Goal: Task Accomplishment & Management: Manage account settings

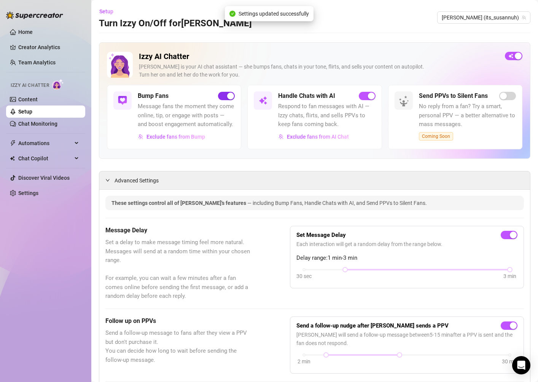
click at [232, 96] on div "button" at bounding box center [230, 95] width 7 height 7
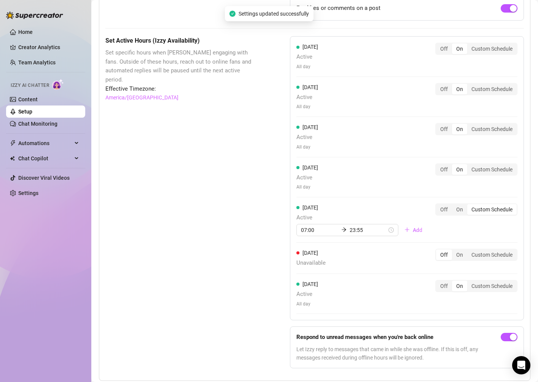
scroll to position [616, 0]
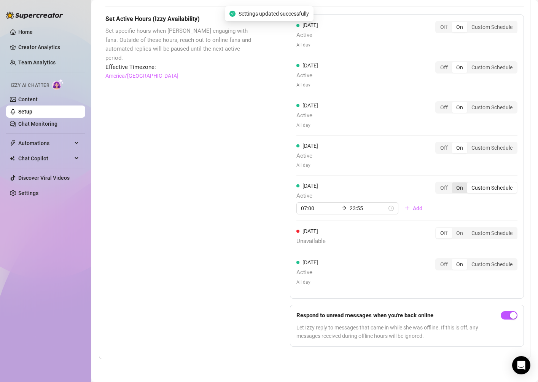
click at [462, 187] on div "On" at bounding box center [459, 187] width 15 height 11
click at [454, 183] on input "On" at bounding box center [454, 183] width 0 height 0
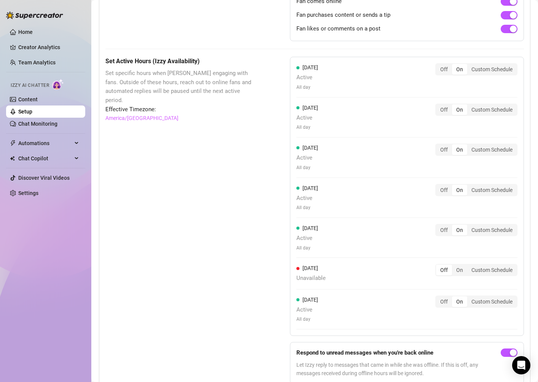
scroll to position [582, 0]
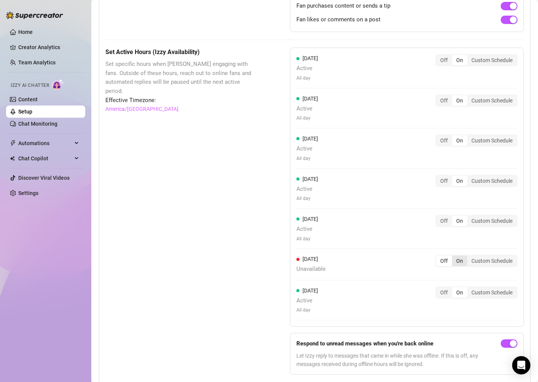
click at [456, 258] on div "On" at bounding box center [459, 260] width 15 height 11
click at [454, 256] on input "On" at bounding box center [454, 256] width 0 height 0
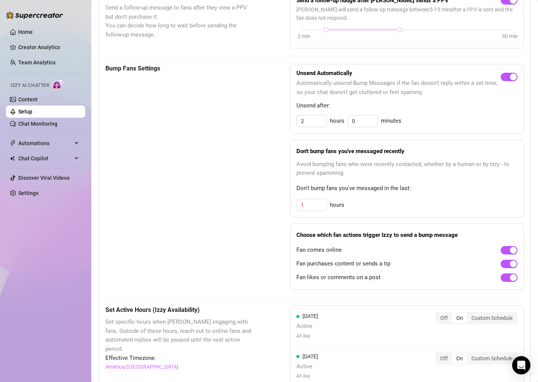
scroll to position [326, 0]
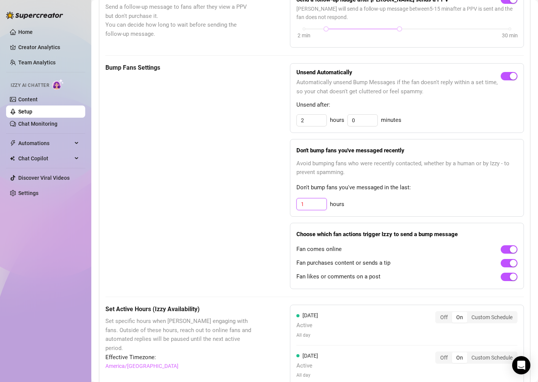
click at [307, 206] on input "1" at bounding box center [312, 203] width 30 height 11
type input "3"
click at [412, 167] on span "Avoid bumping fans who were recently contacted, whether by a human or by Izzy -…" at bounding box center [406, 168] width 221 height 18
click at [315, 206] on input "3" at bounding box center [312, 203] width 30 height 11
type input "3"
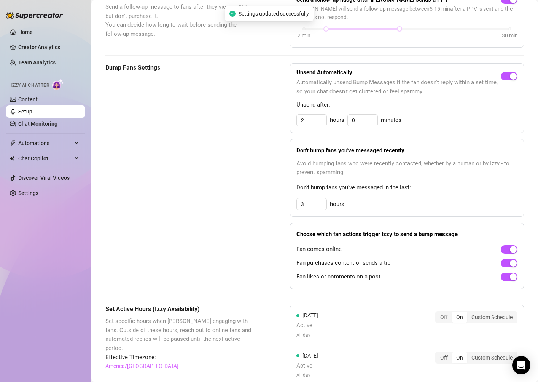
click at [372, 202] on div "3 hours" at bounding box center [406, 204] width 221 height 12
click at [315, 205] on input "3" at bounding box center [312, 203] width 30 height 11
type input "3"
click at [342, 202] on span "hours" at bounding box center [337, 204] width 14 height 9
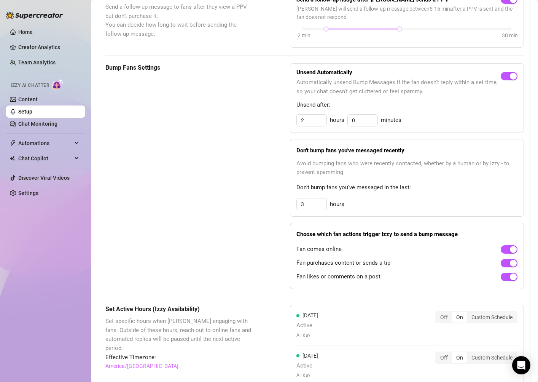
click at [351, 173] on span "Avoid bumping fans who were recently contacted, whether by a human or by Izzy -…" at bounding box center [406, 168] width 221 height 18
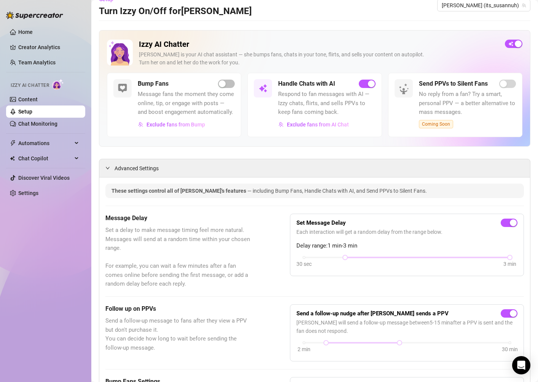
scroll to position [0, 0]
